Goal: Check status: Check status

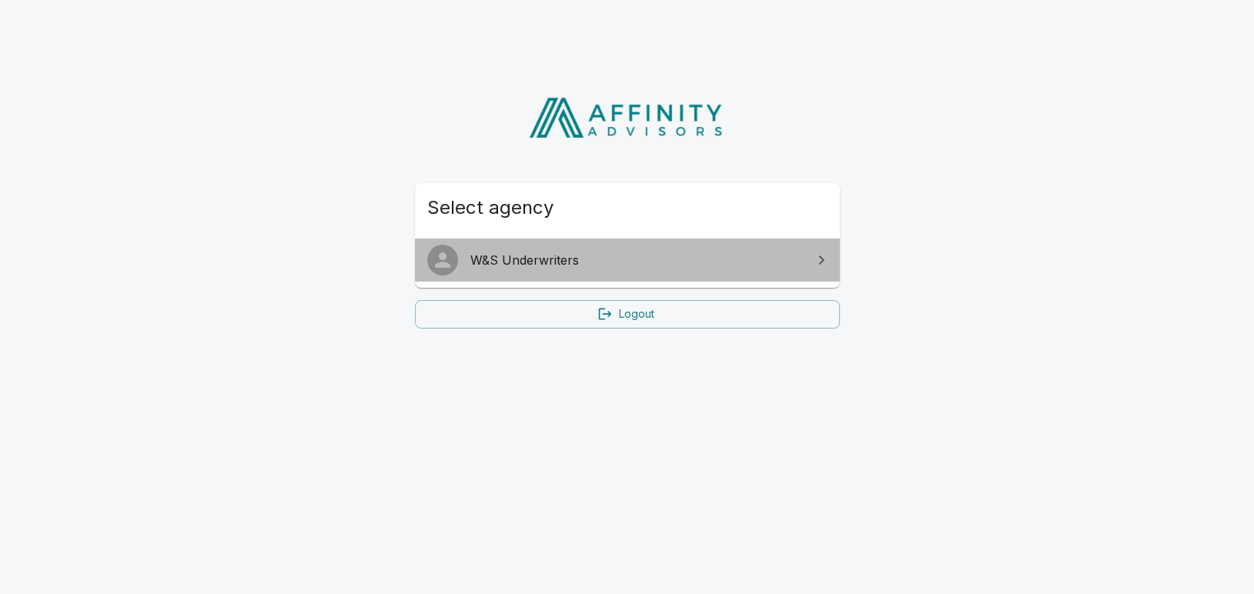
click at [569, 258] on span "W&S Underwriters" at bounding box center [636, 260] width 332 height 18
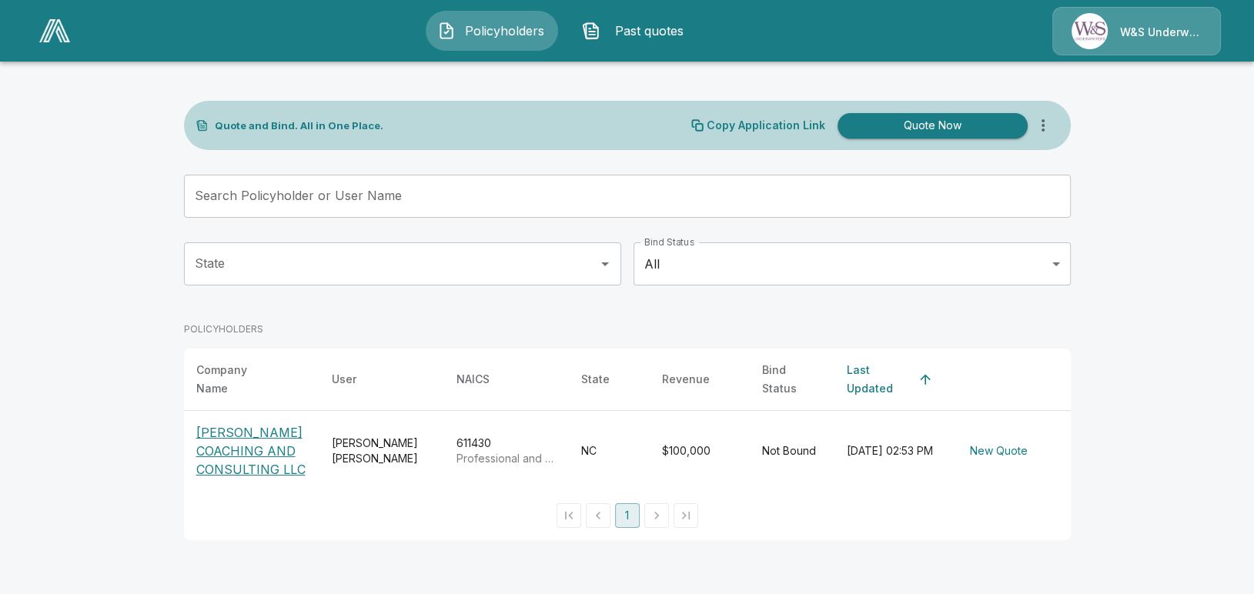
click at [218, 450] on p "[PERSON_NAME] COACHING AND CONSULTING LLC" at bounding box center [251, 450] width 111 height 55
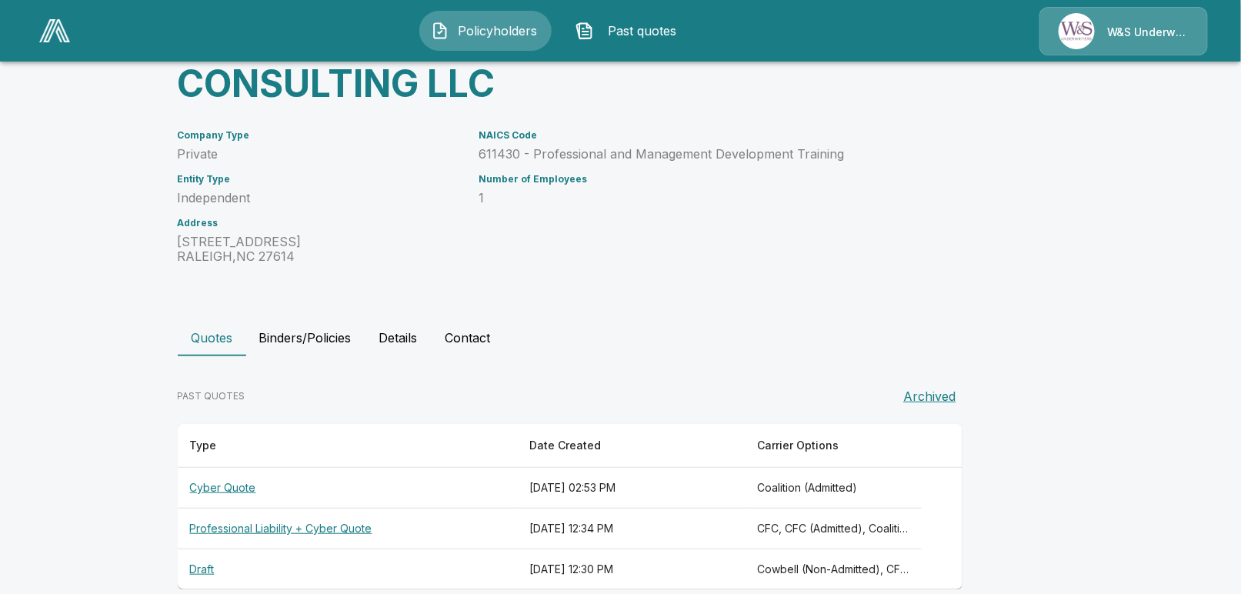
scroll to position [178, 0]
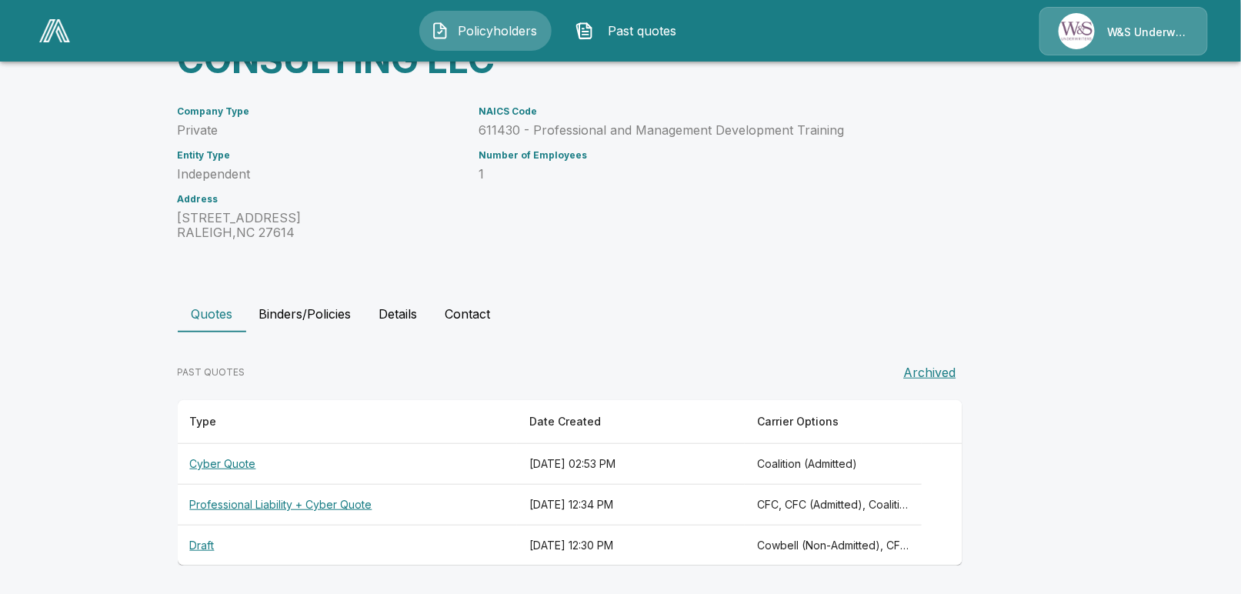
click at [716, 273] on div "Policyholders / MARY MIEURE COACHING AND CONSULTING LLC MARY MIEURE COACHING AN…" at bounding box center [621, 237] width 924 height 715
click at [458, 306] on button "Contact" at bounding box center [468, 314] width 70 height 37
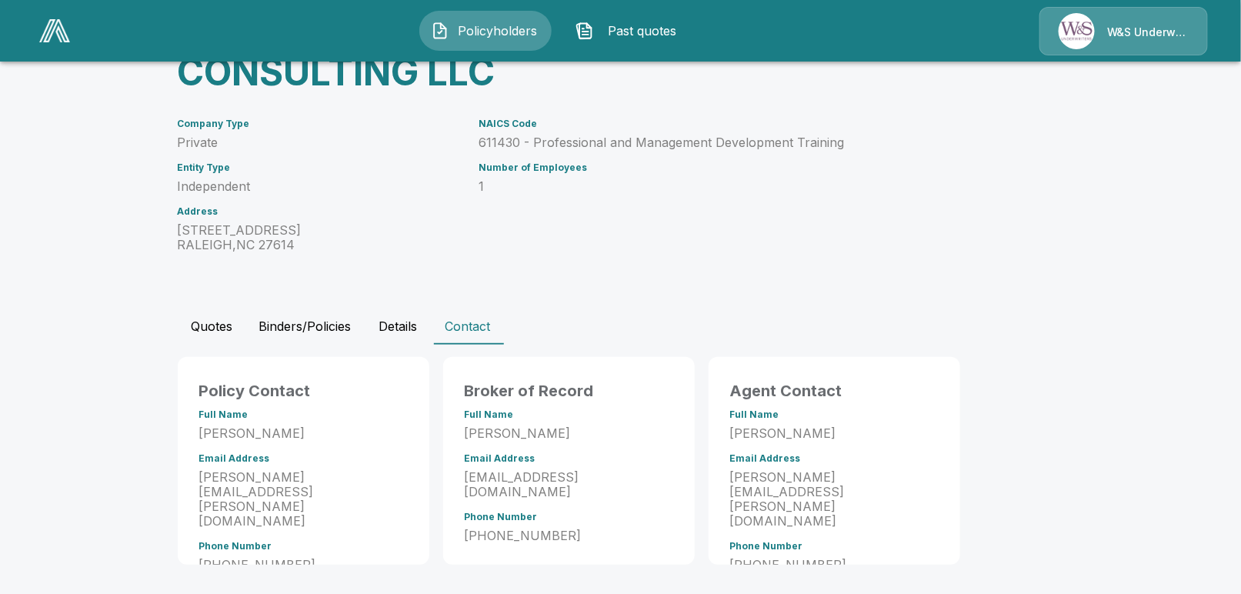
scroll to position [165, 0]
click at [557, 249] on div "NAICS Code 611430 - Professional and Management Development Training Number of …" at bounding box center [687, 176] width 453 height 152
click at [202, 325] on button "Quotes" at bounding box center [212, 326] width 69 height 37
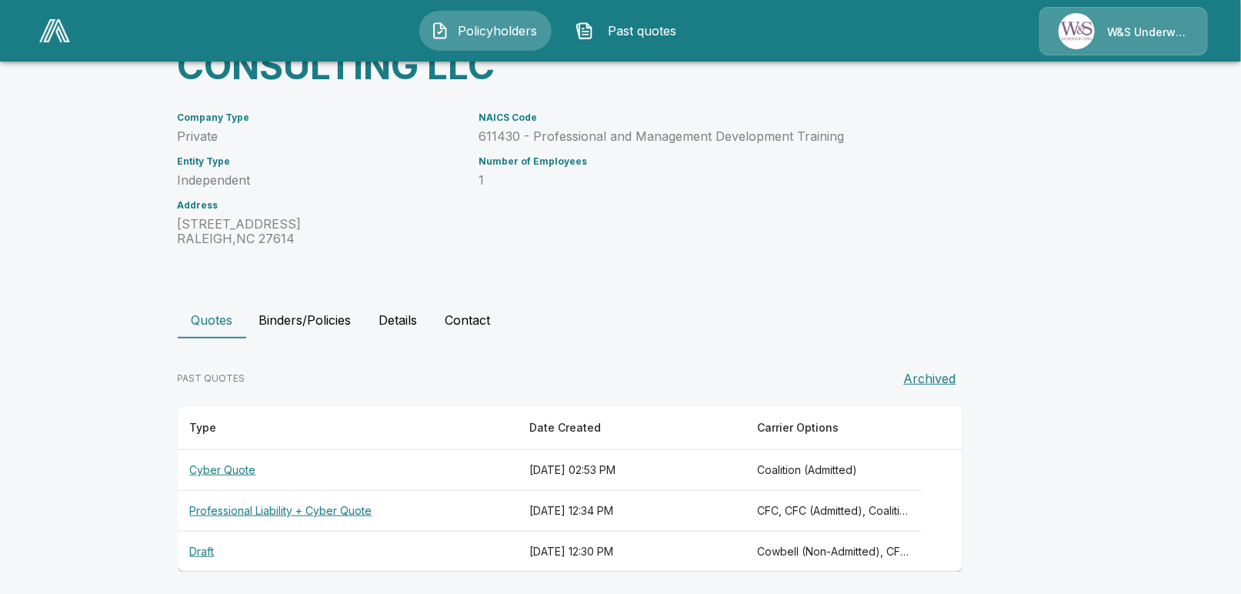
scroll to position [178, 0]
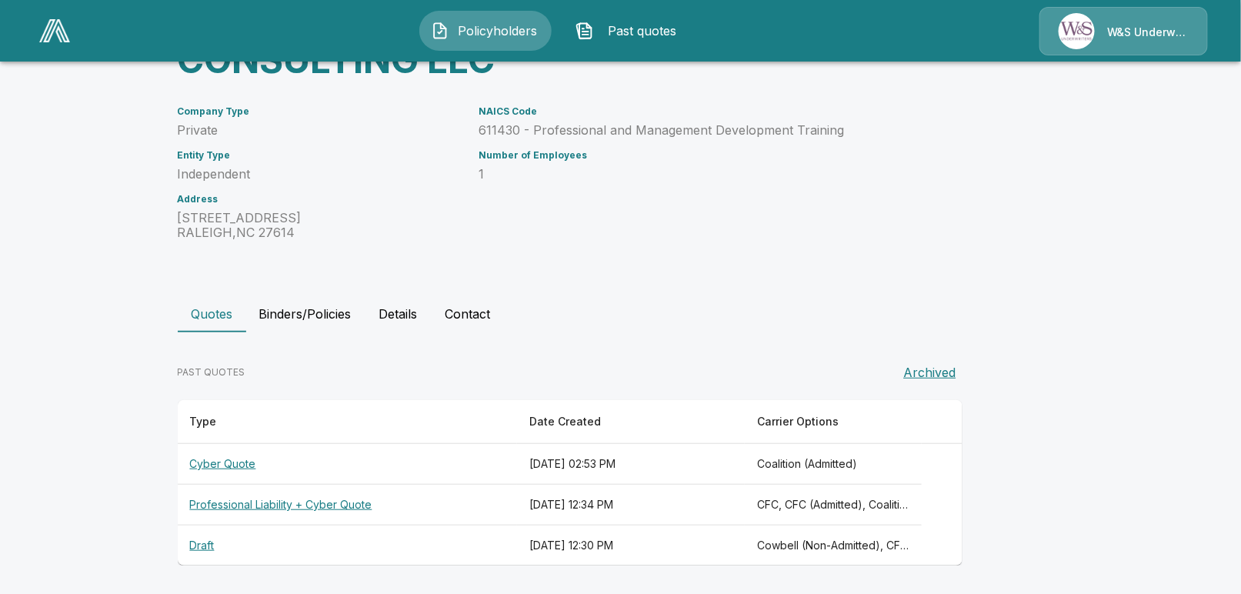
click at [229, 464] on th "Cyber Quote" at bounding box center [348, 464] width 340 height 41
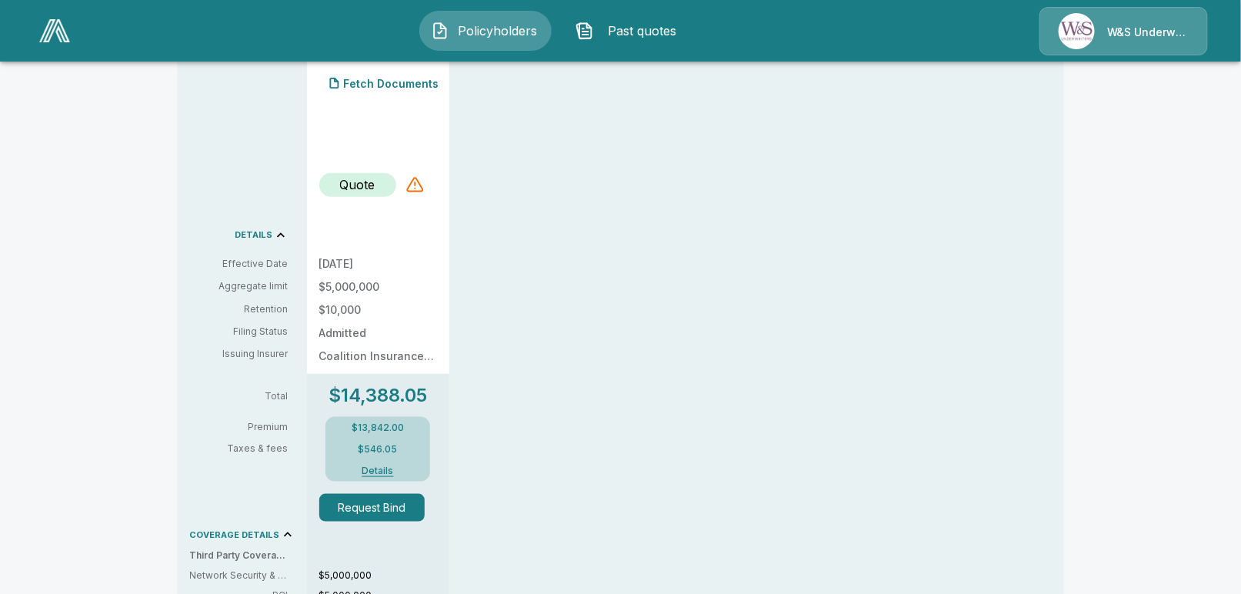
scroll to position [423, 0]
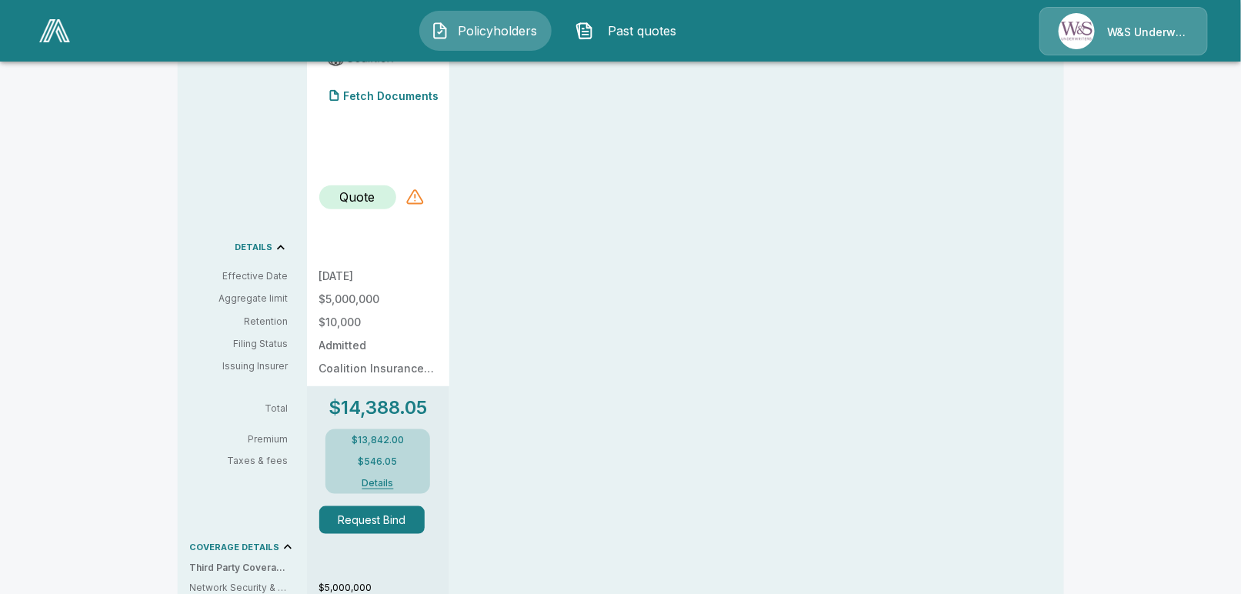
click at [418, 201] on div at bounding box center [415, 197] width 18 height 18
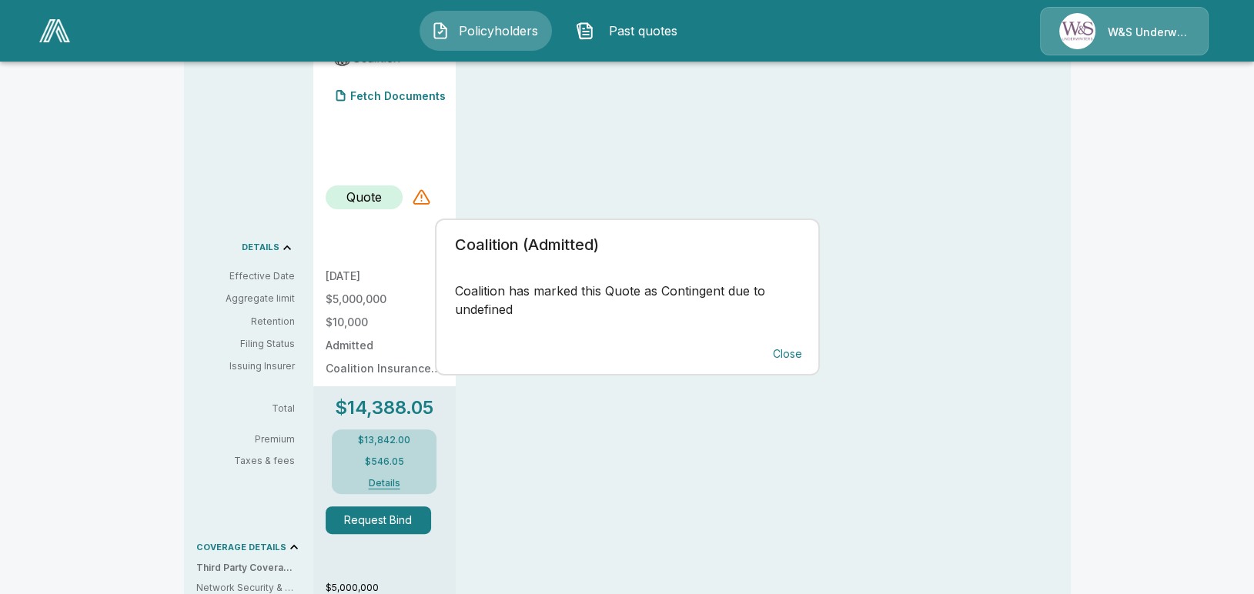
click at [790, 352] on button "Close" at bounding box center [787, 354] width 49 height 28
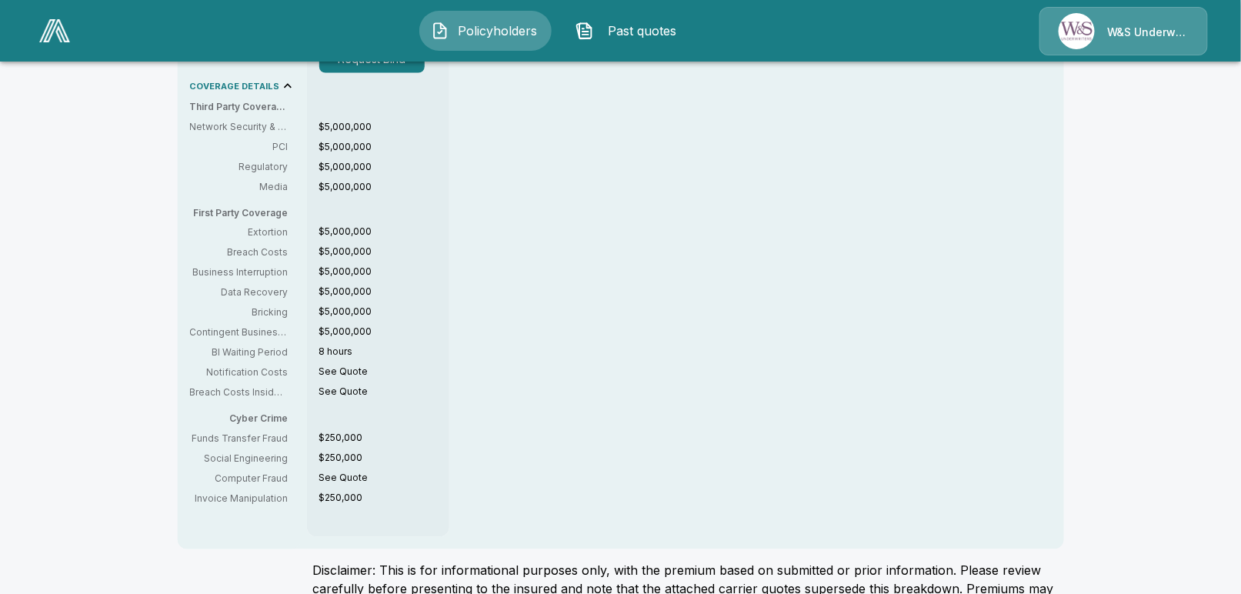
scroll to position [731, 0]
